Goal: Transaction & Acquisition: Subscribe to service/newsletter

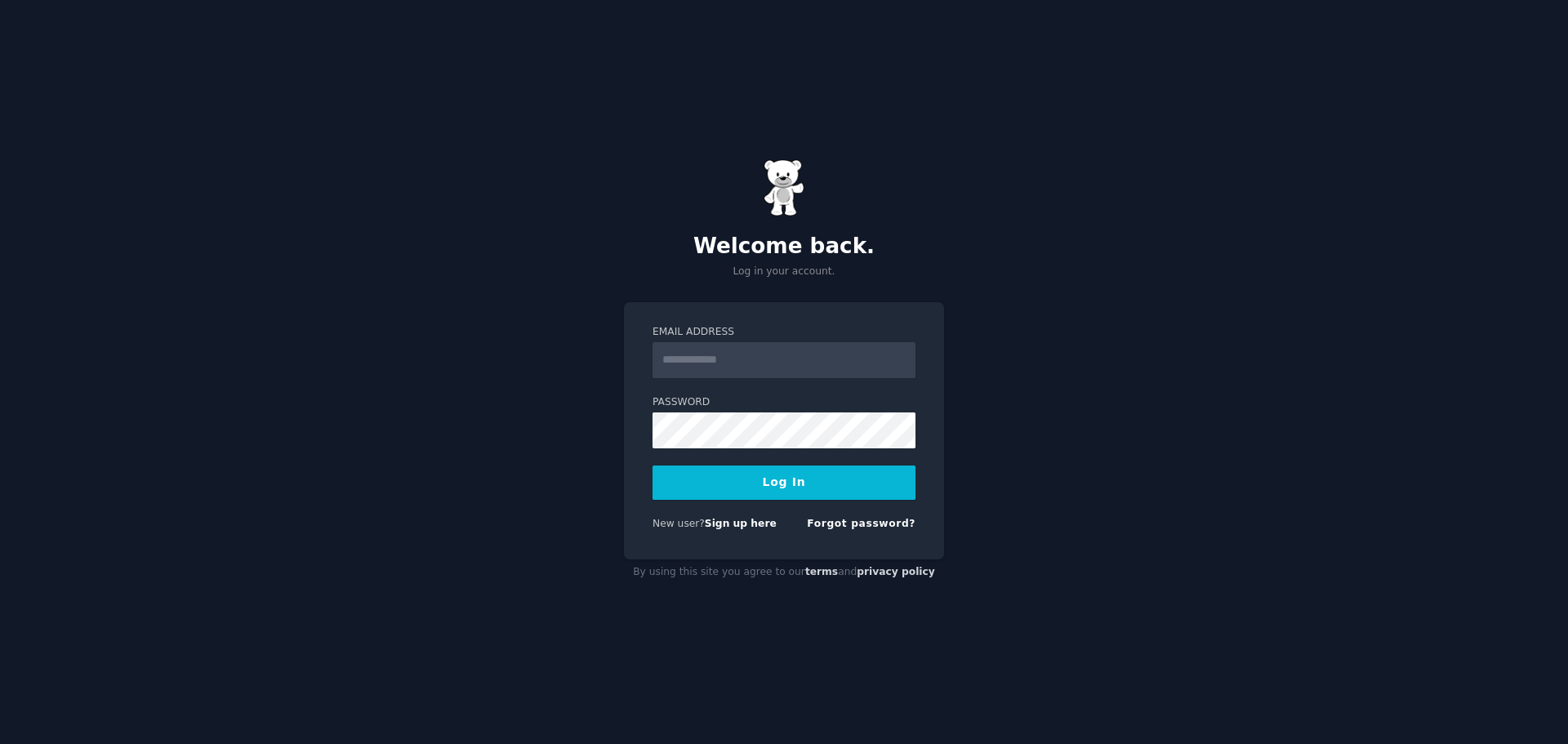
type input "**********"
click at [779, 471] on button "Log In" at bounding box center [784, 482] width 262 height 34
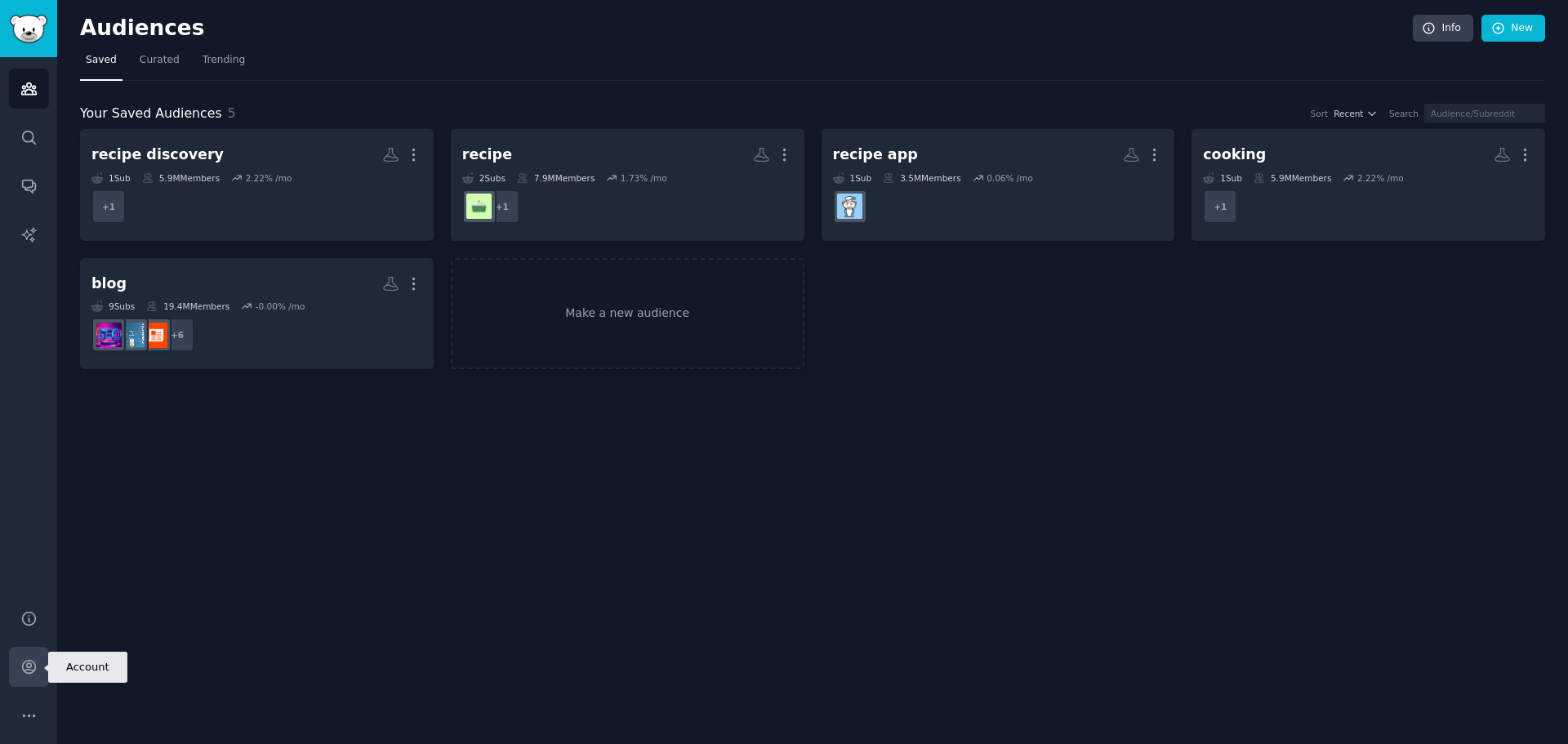
click at [22, 659] on icon "Sidebar" at bounding box center [29, 667] width 17 height 17
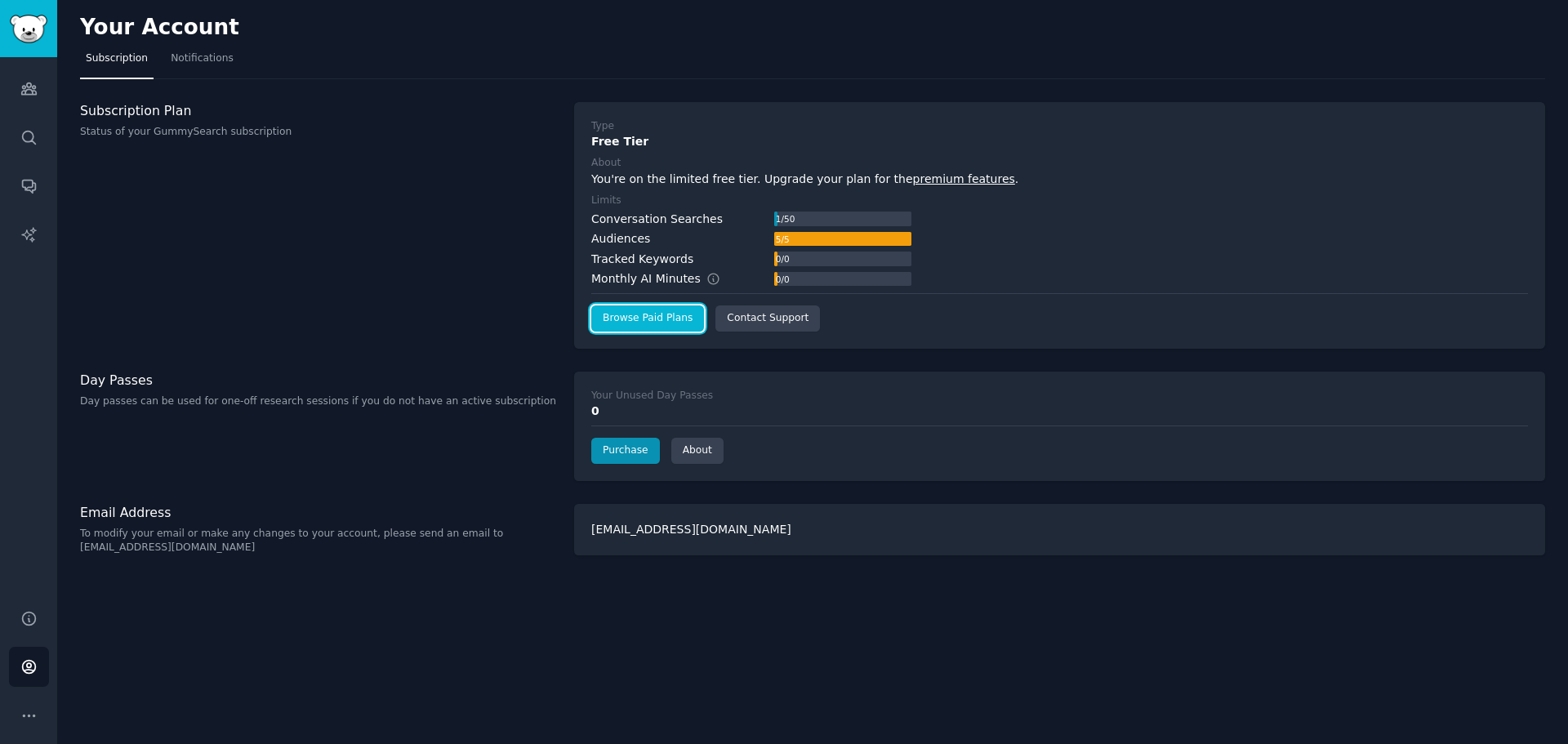
click at [649, 326] on link "Browse Paid Plans" at bounding box center [647, 318] width 112 height 26
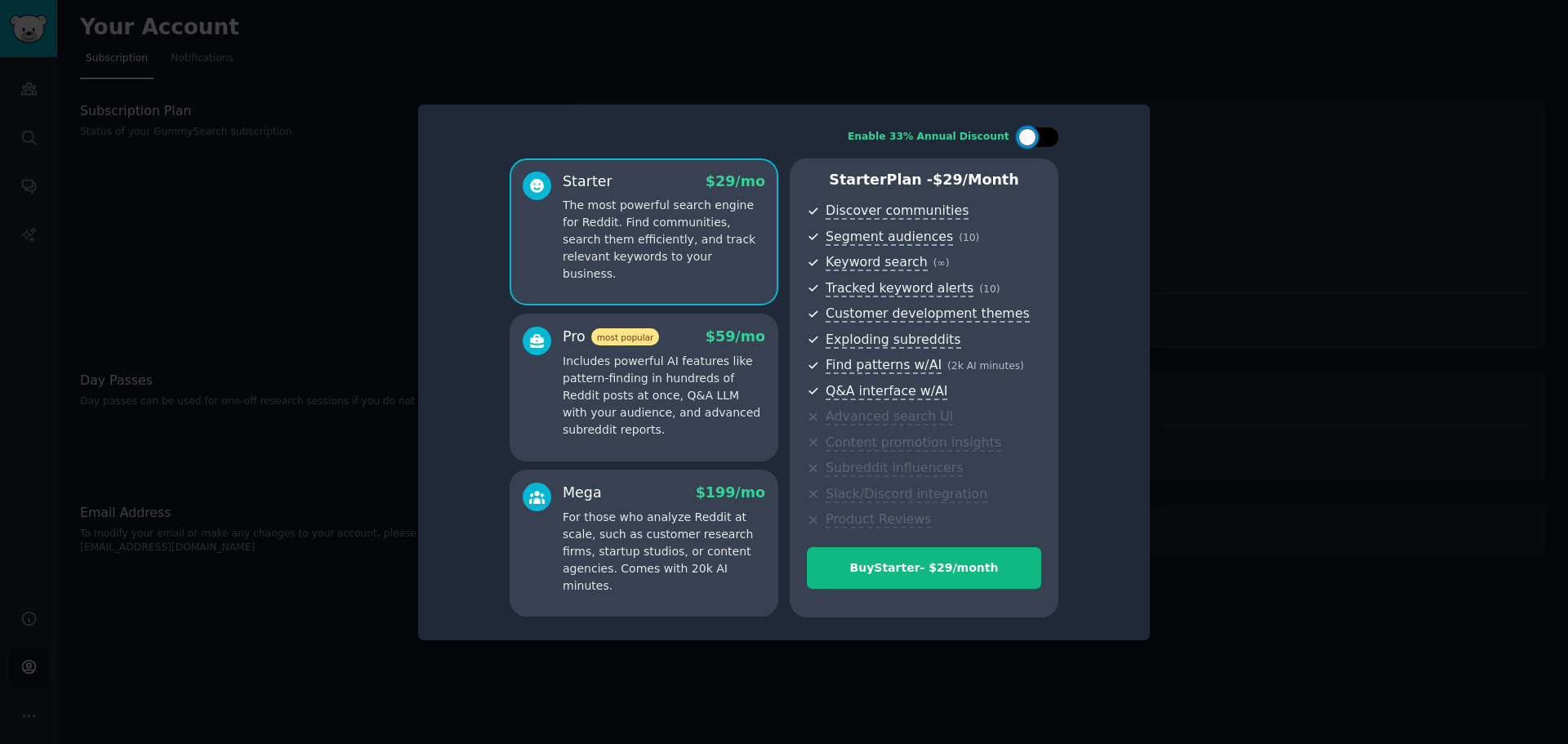
click at [1027, 143] on div at bounding box center [1027, 137] width 18 height 18
click at [1034, 141] on div at bounding box center [1038, 138] width 41 height 19
click at [1034, 141] on div at bounding box center [1027, 137] width 18 height 18
checkbox input "true"
